Goal: Transaction & Acquisition: Obtain resource

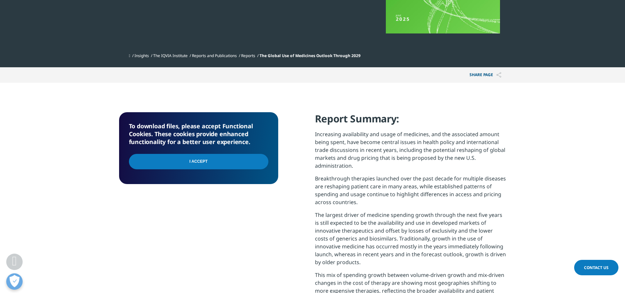
scroll to position [197, 0]
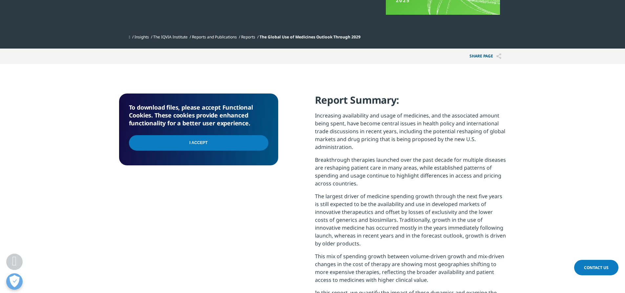
click at [198, 143] on input "I Accept" at bounding box center [198, 142] width 139 height 15
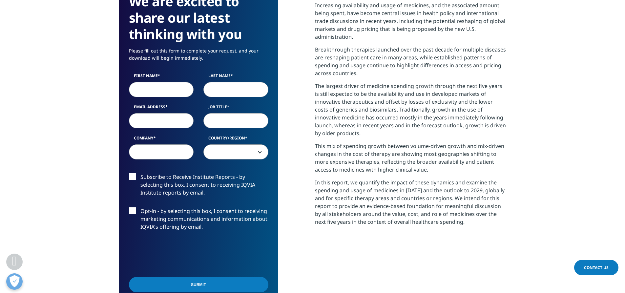
scroll to position [295, 0]
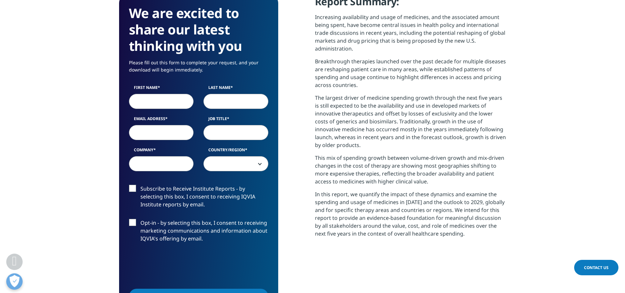
click at [158, 98] on input "First Name" at bounding box center [161, 101] width 65 height 15
type input "Esteban"
type input "Fernandez Faith"
type input "Esteban.FernandezFaith@nationwidechildrens.org"
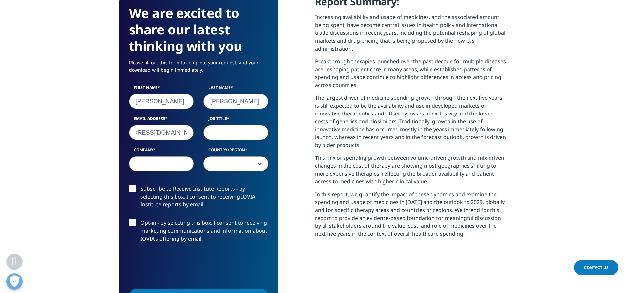
scroll to position [0, 0]
type input "Physician"
type input "Nationwide Children's Hospital"
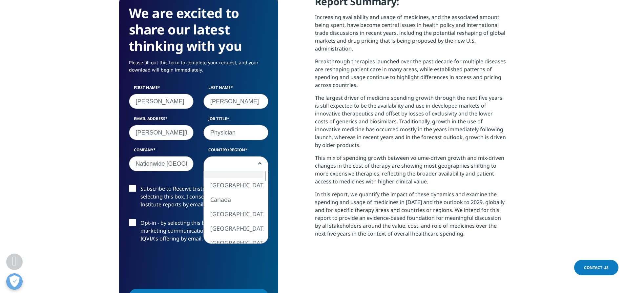
click at [259, 164] on b at bounding box center [259, 164] width 0 height 0
select select "[GEOGRAPHIC_DATA]"
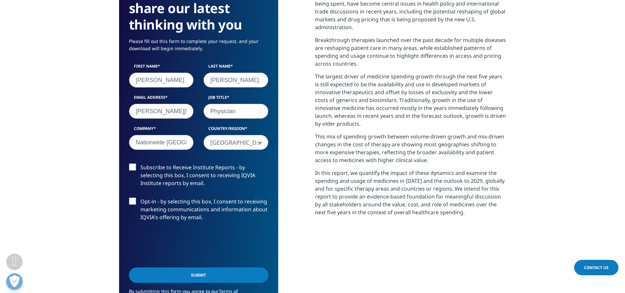
scroll to position [328, 0]
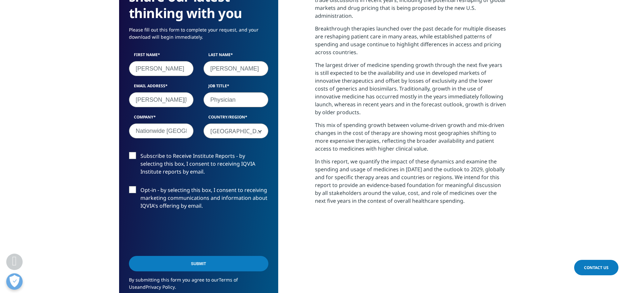
click at [130, 154] on label "Subscribe to Receive Institute Reports - by selecting this box, I consent to re…" at bounding box center [198, 165] width 139 height 27
click at [140, 152] on input "Subscribe to Receive Institute Reports - by selecting this box, I consent to re…" at bounding box center [140, 152] width 0 height 0
click at [203, 263] on input "Submit" at bounding box center [198, 263] width 139 height 15
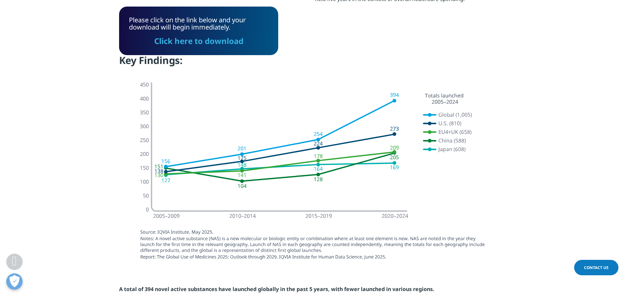
scroll to position [235, 0]
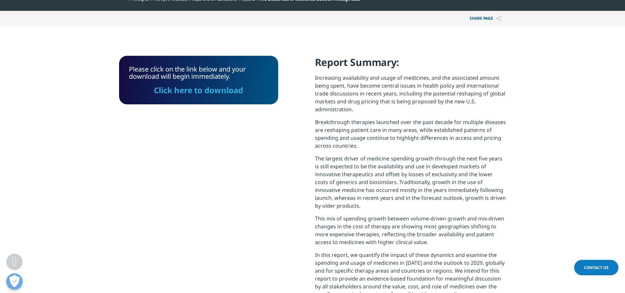
click at [197, 90] on link "Click here to download" at bounding box center [198, 90] width 89 height 11
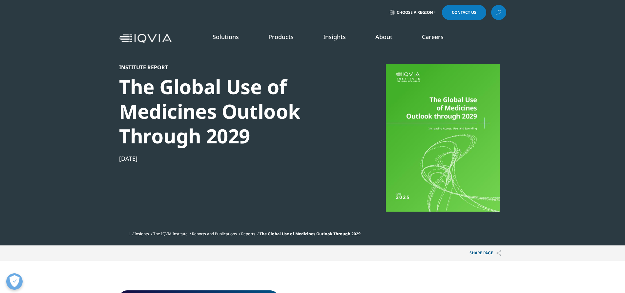
click at [159, 36] on img at bounding box center [145, 39] width 53 height 10
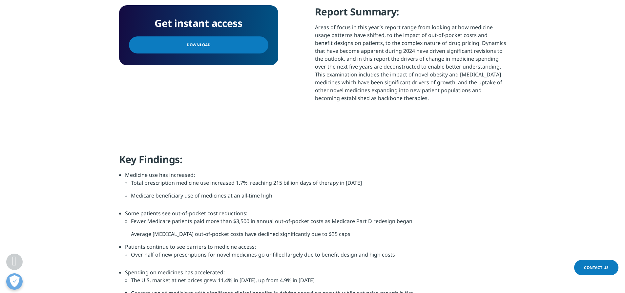
scroll to position [328, 0]
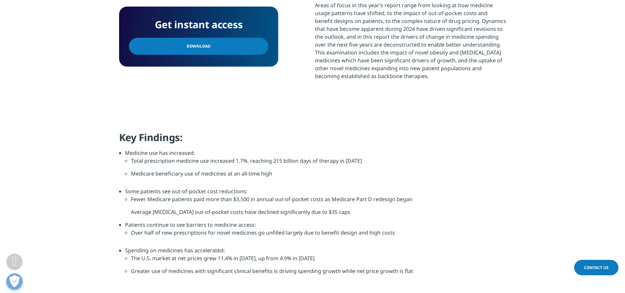
click at [193, 46] on span "Download" at bounding box center [199, 46] width 24 height 7
